Goal: Transaction & Acquisition: Purchase product/service

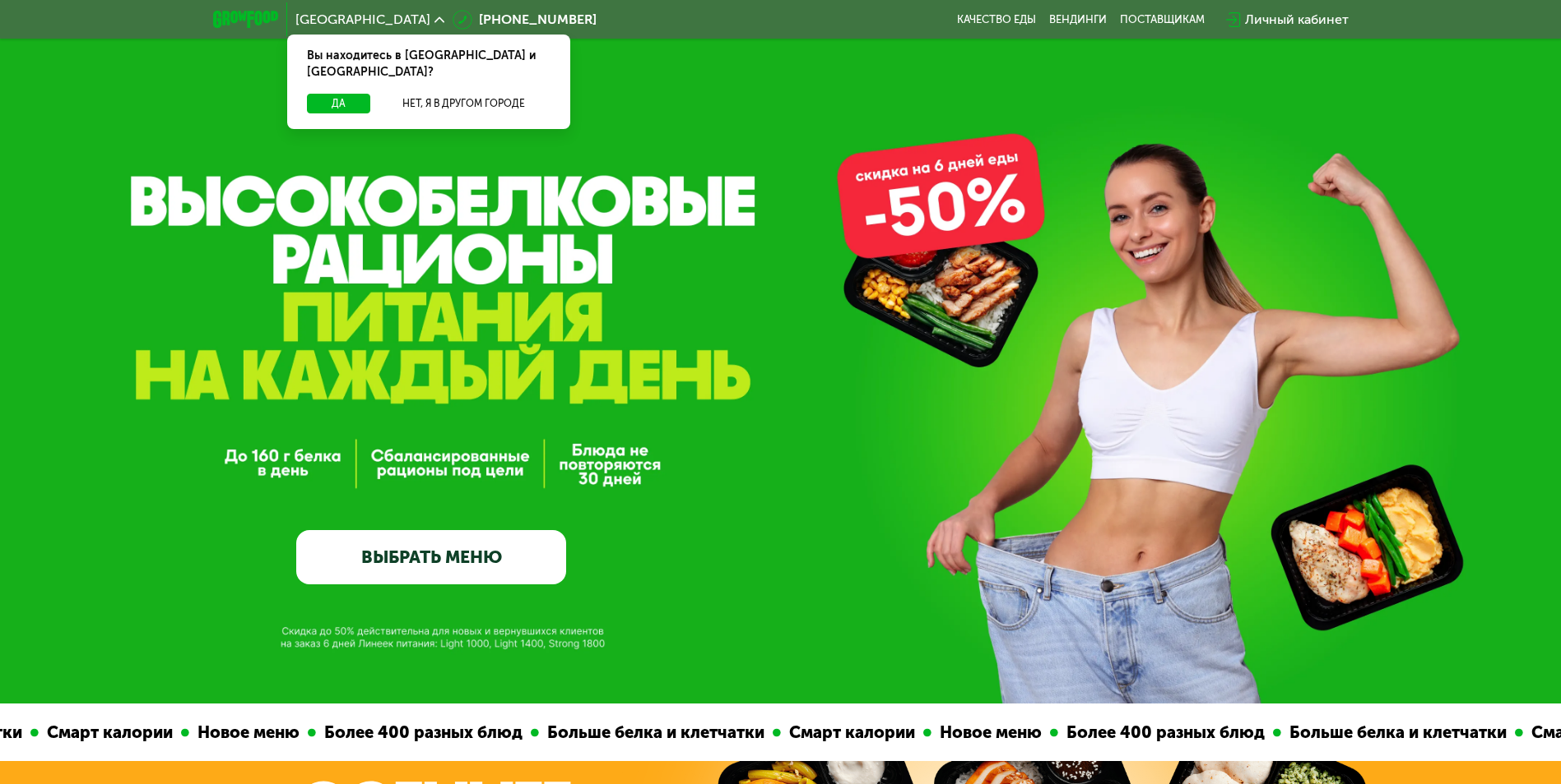
click at [468, 554] on link "ВЫБРАТЬ МЕНЮ" at bounding box center [432, 558] width 270 height 54
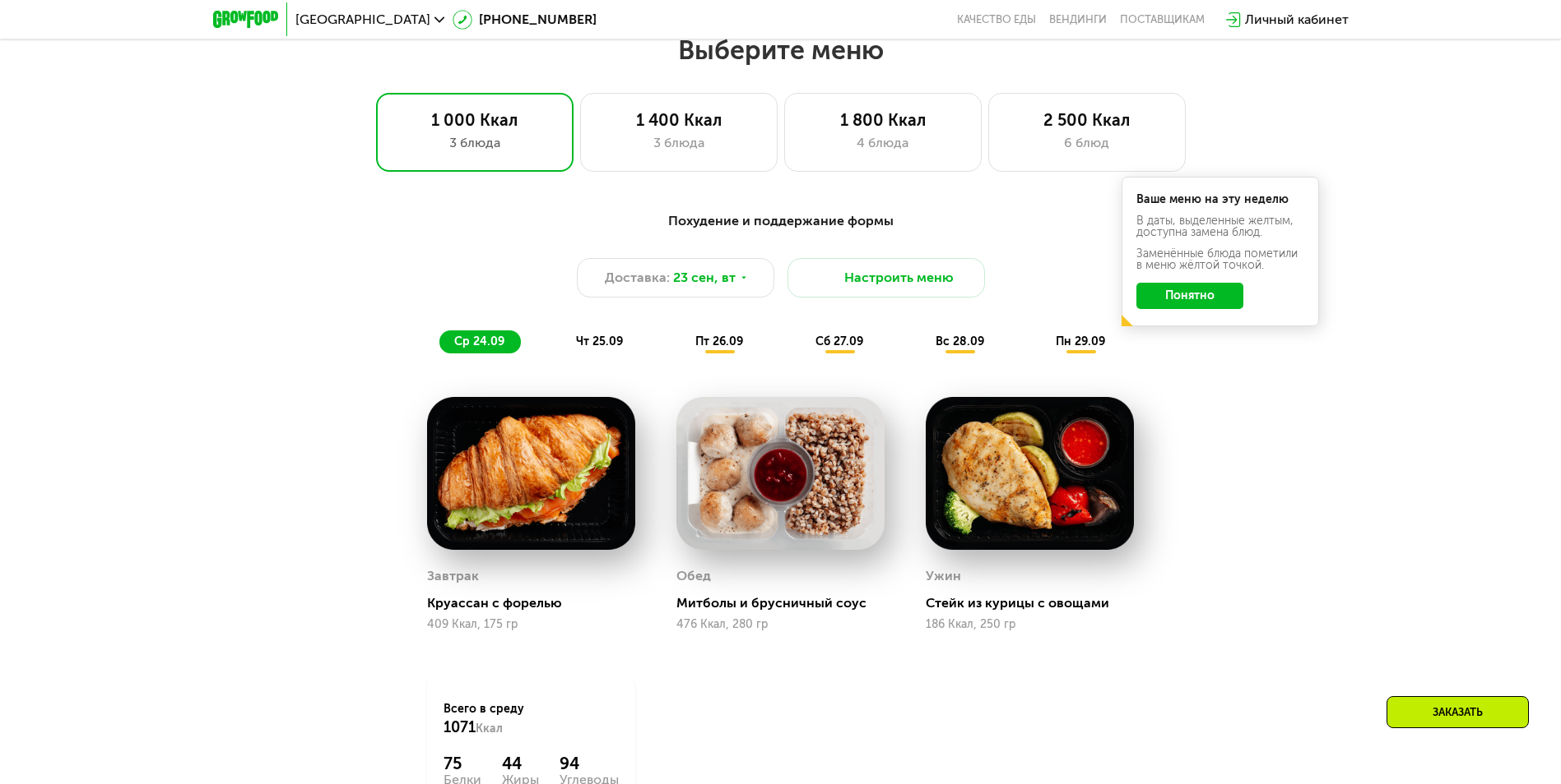
scroll to position [1357, 0]
click at [684, 141] on div "3 блюда" at bounding box center [678, 142] width 163 height 19
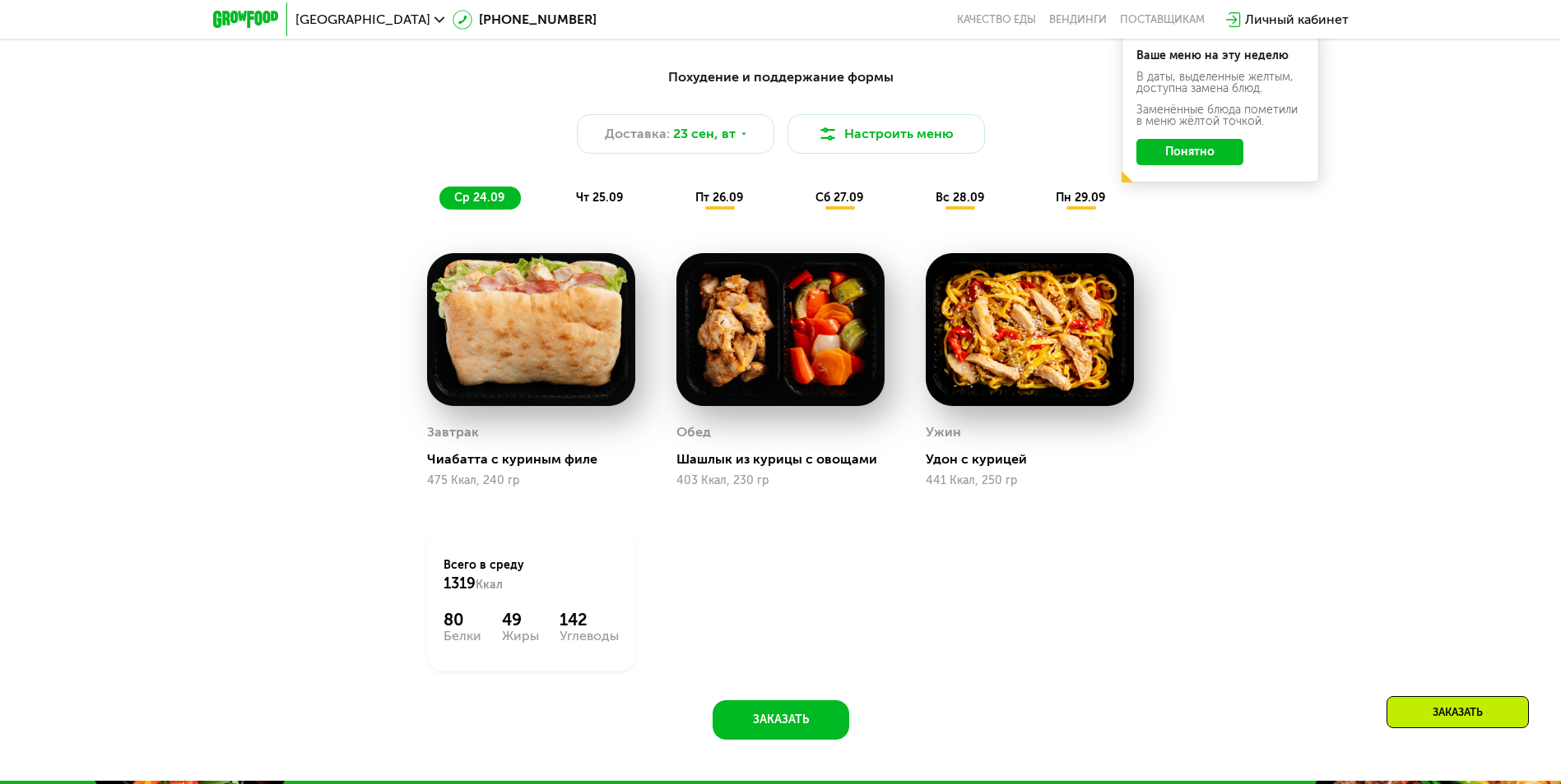
scroll to position [1276, 0]
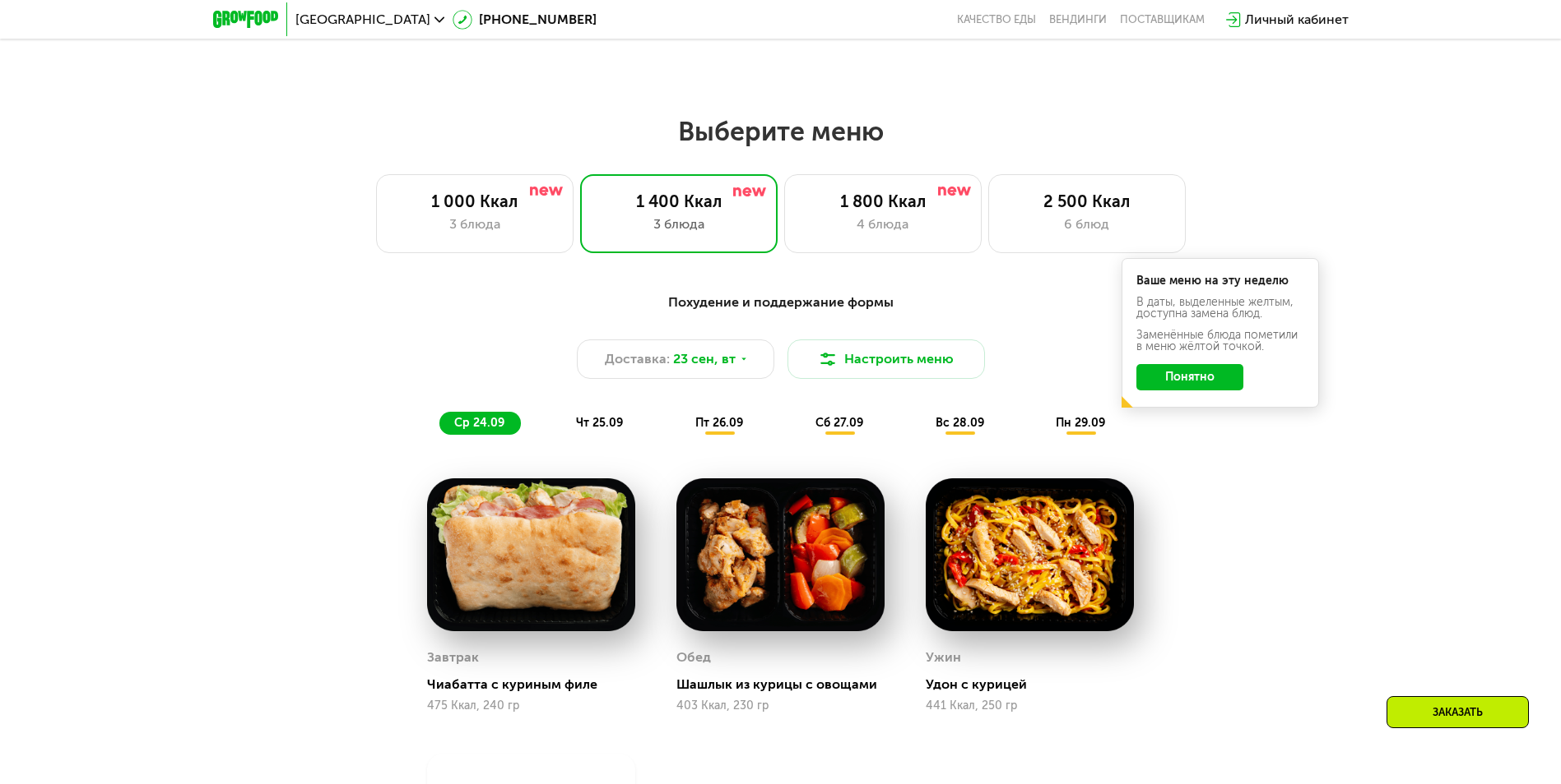
click at [1188, 373] on button "Понятно" at bounding box center [1190, 377] width 107 height 26
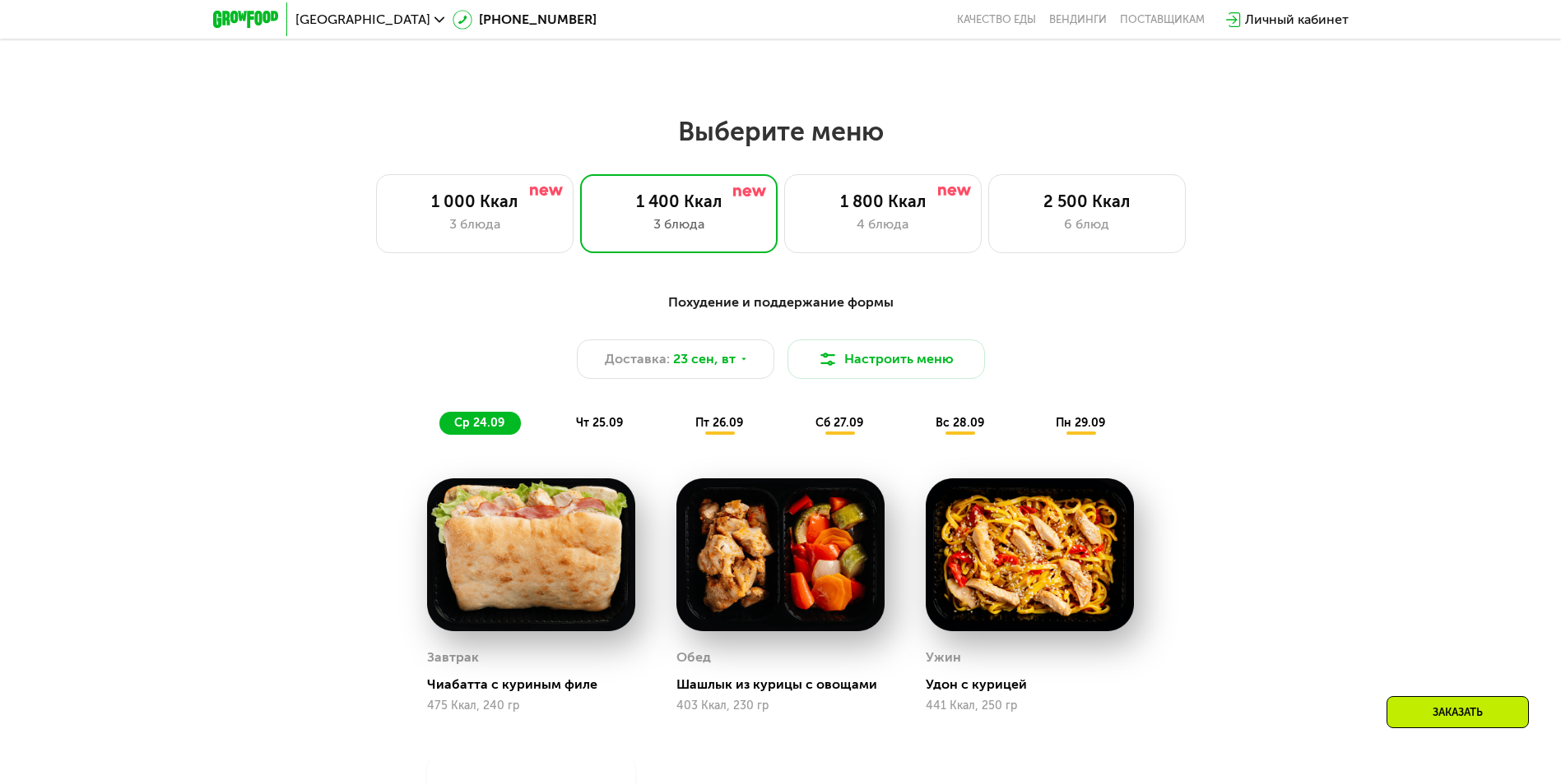
click at [716, 430] on span "пт 26.09" at bounding box center [718, 423] width 48 height 14
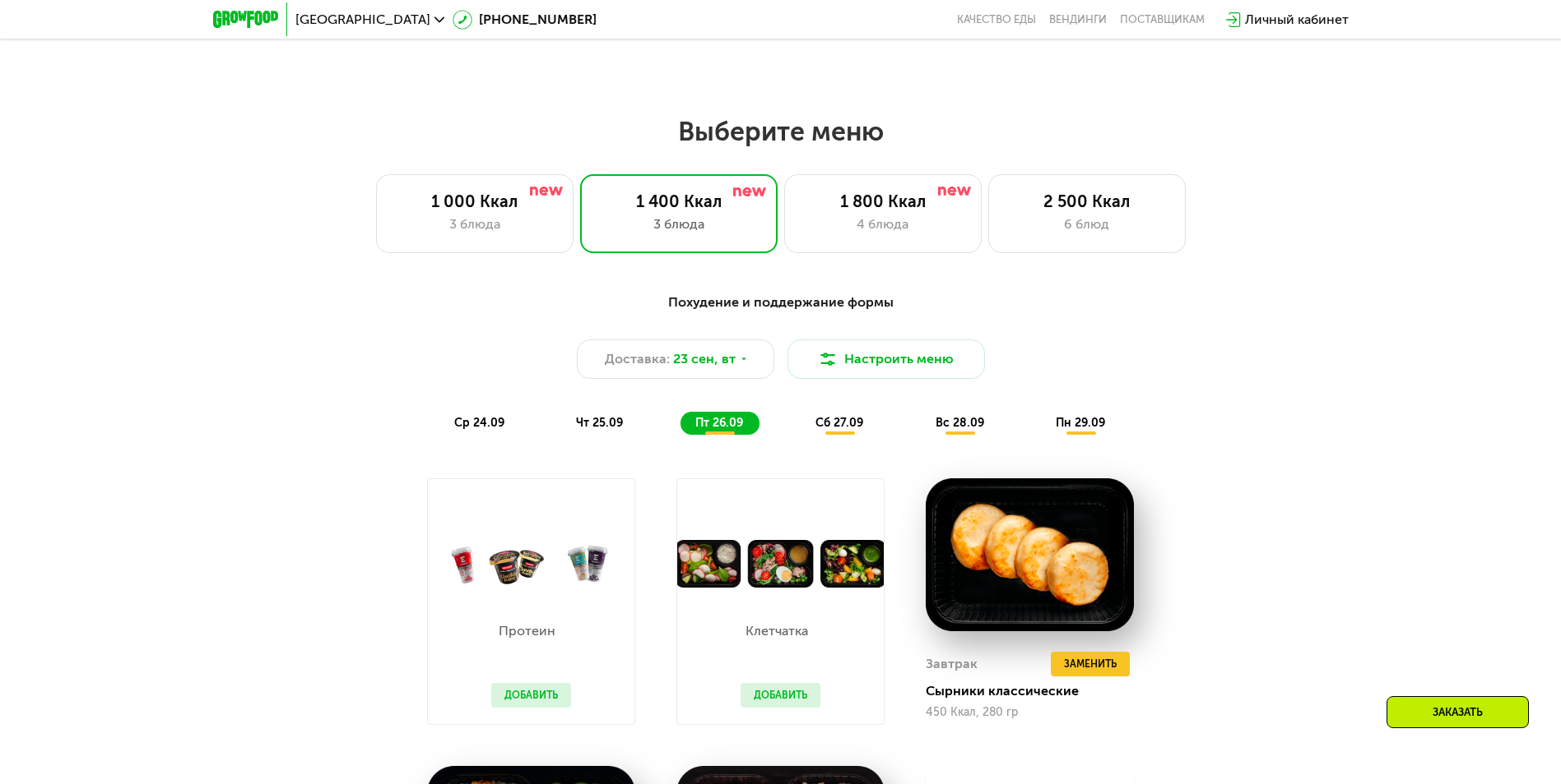
click at [855, 430] on span "сб 27.09" at bounding box center [839, 423] width 48 height 14
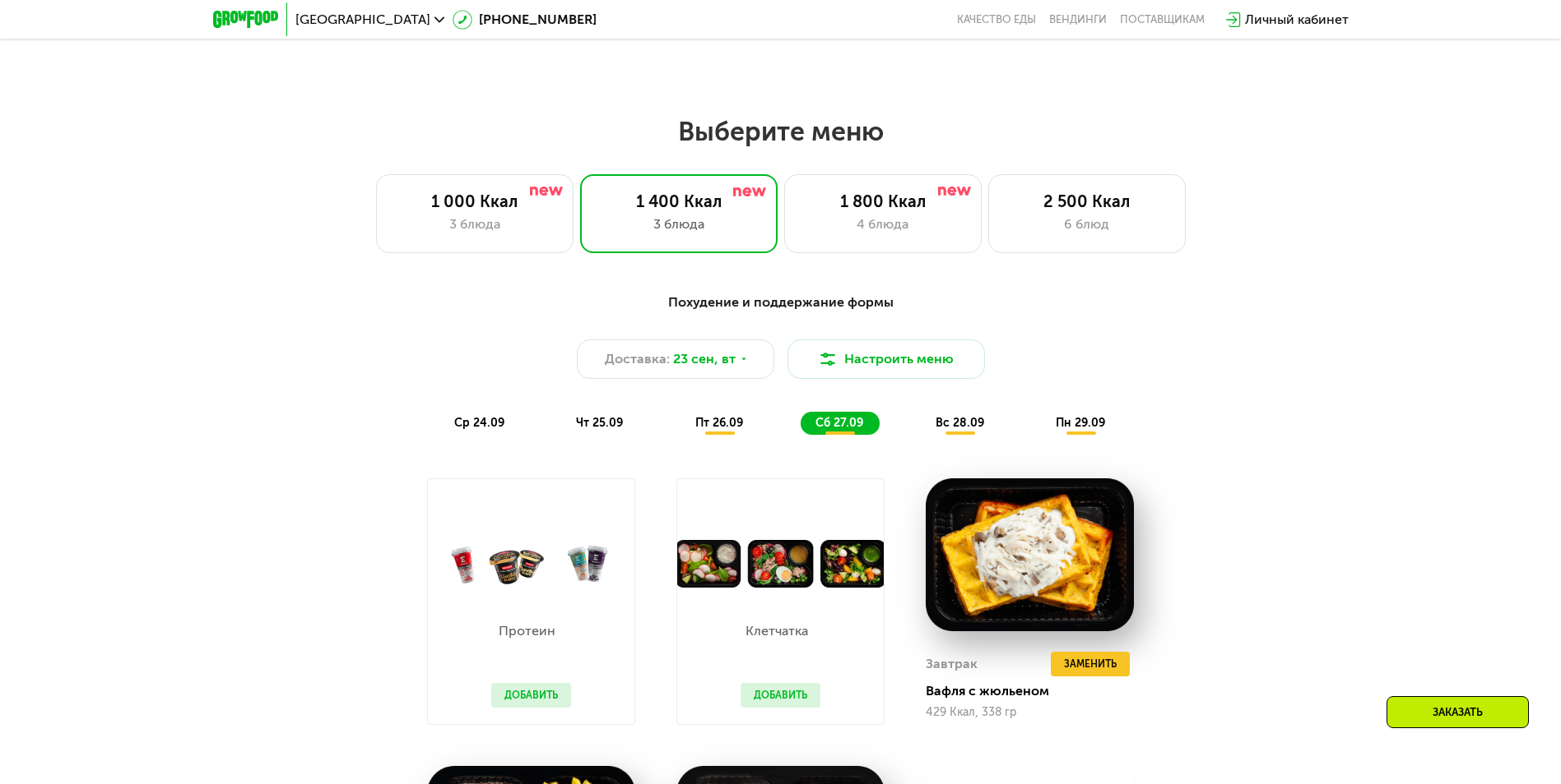
click at [974, 430] on span "вс 28.09" at bounding box center [959, 423] width 49 height 14
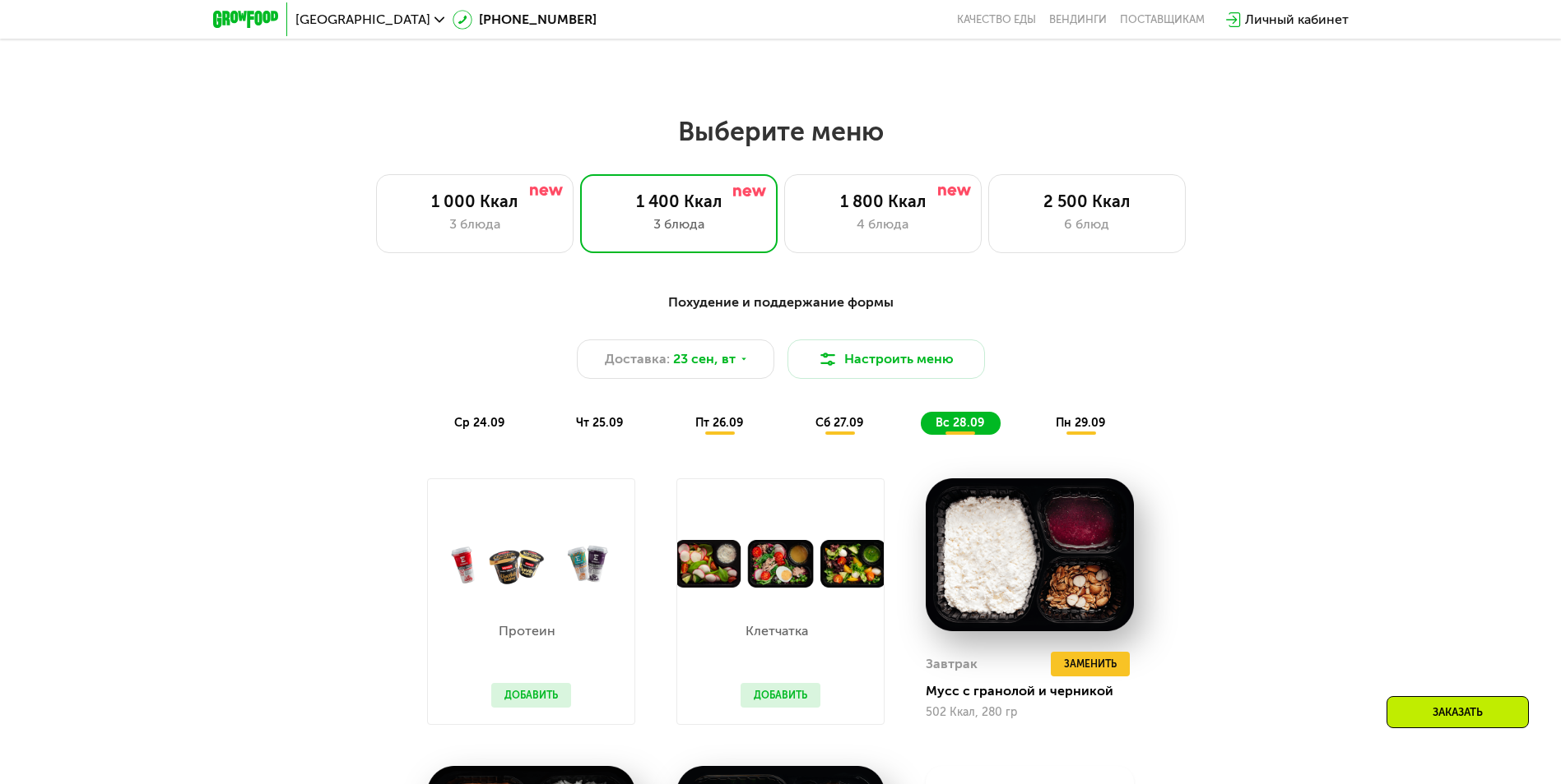
click at [1072, 430] on span "пн 29.09" at bounding box center [1080, 423] width 50 height 14
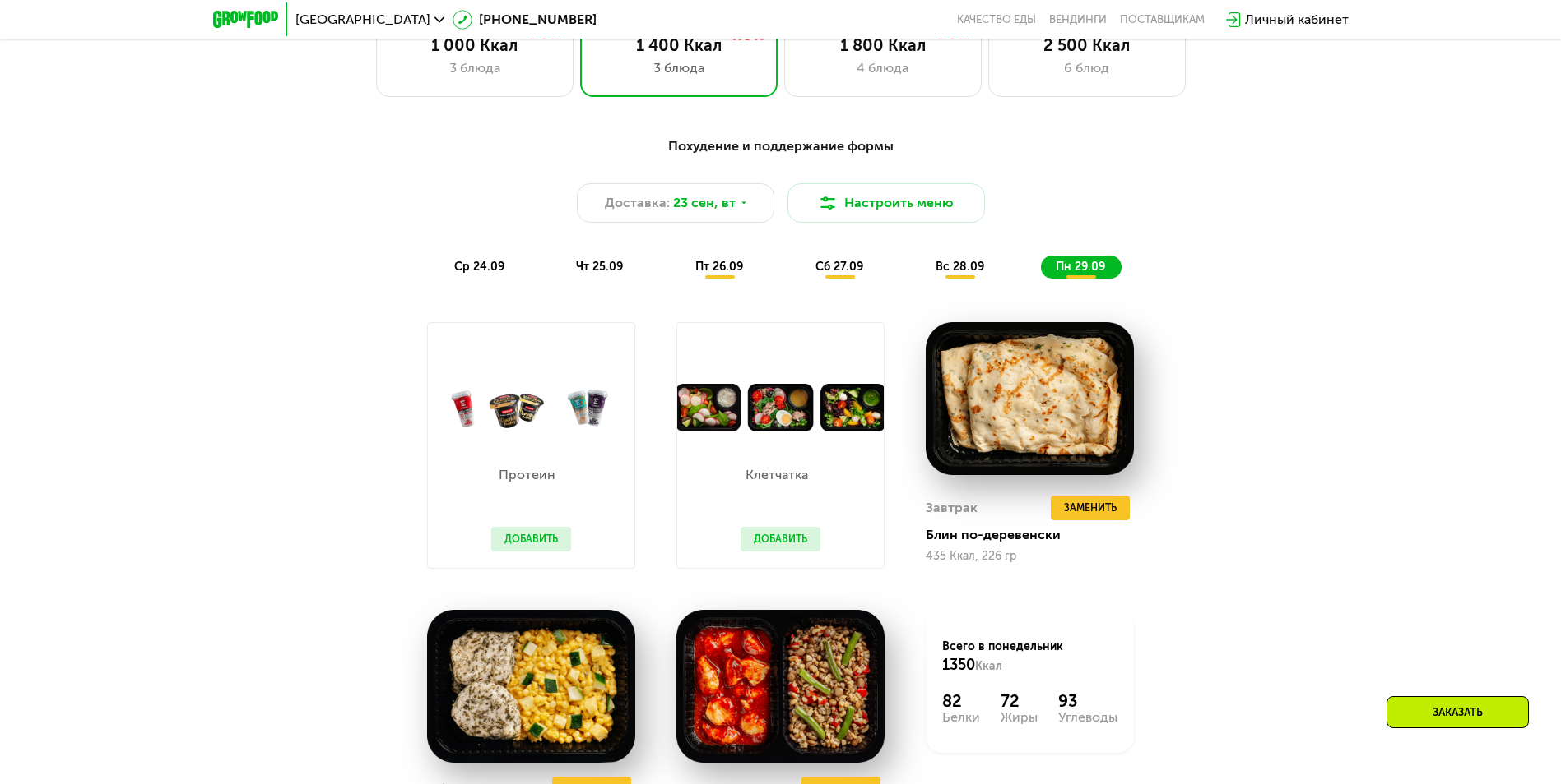
scroll to position [1687, 0]
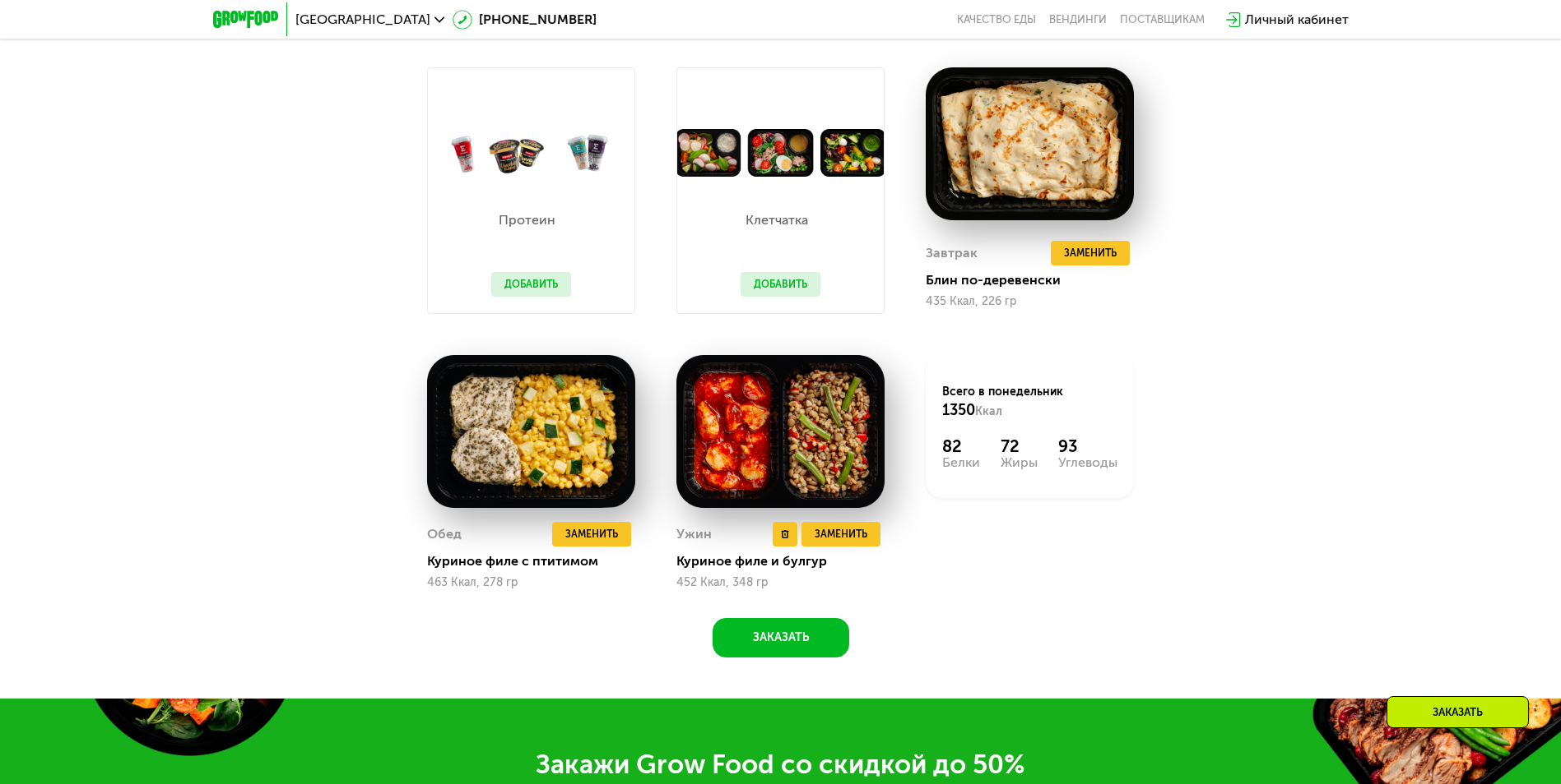
click at [744, 460] on img at bounding box center [780, 431] width 208 height 153
